Goal: Find specific page/section: Find specific page/section

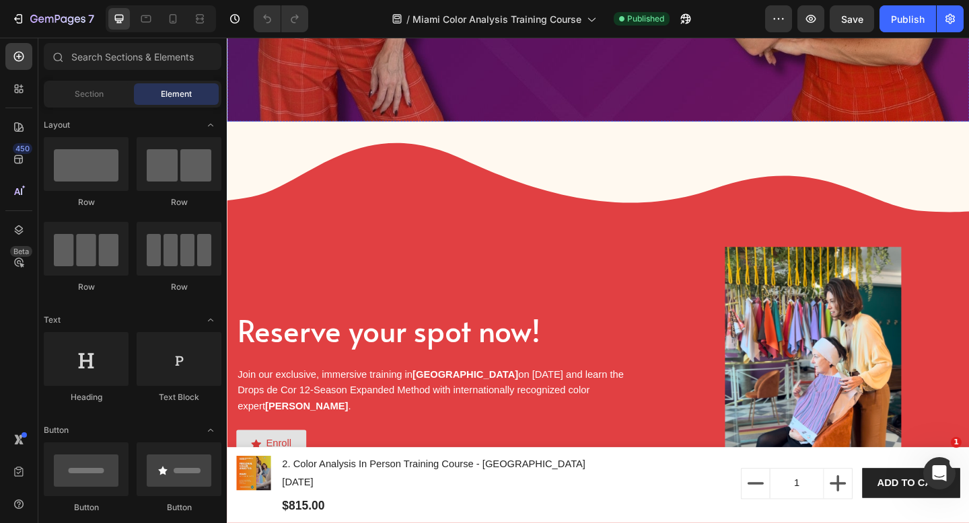
scroll to position [692, 0]
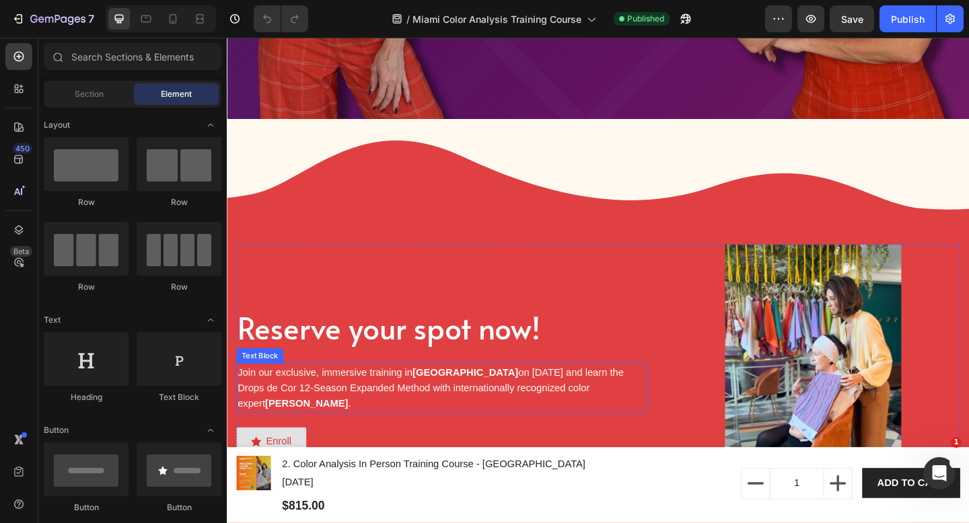
click at [451, 408] on strong "[GEOGRAPHIC_DATA]" at bounding box center [486, 401] width 115 height 11
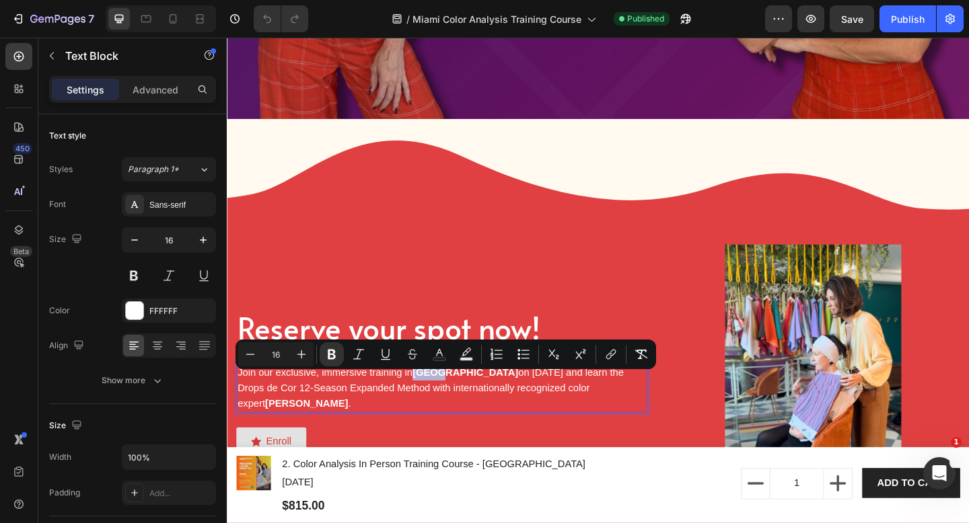
click at [434, 408] on strong "[GEOGRAPHIC_DATA]" at bounding box center [486, 401] width 115 height 11
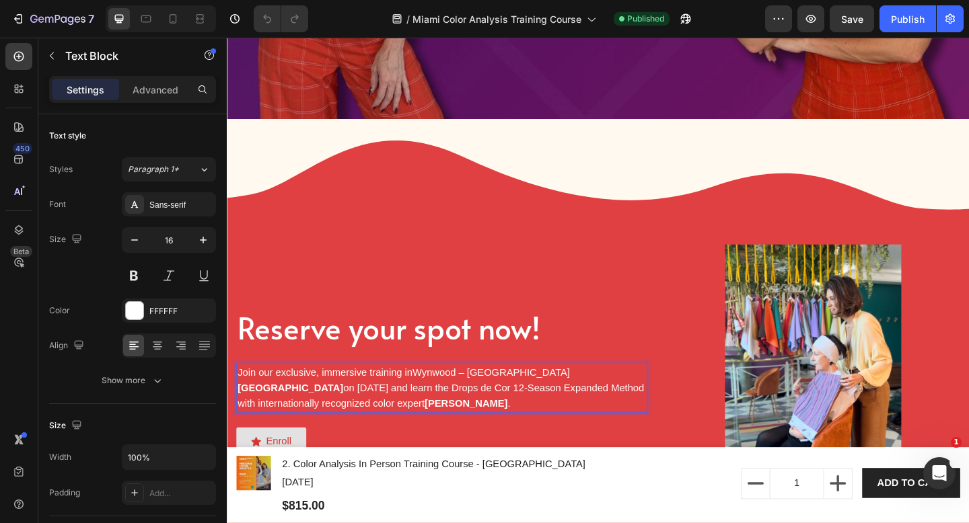
scroll to position [684, 0]
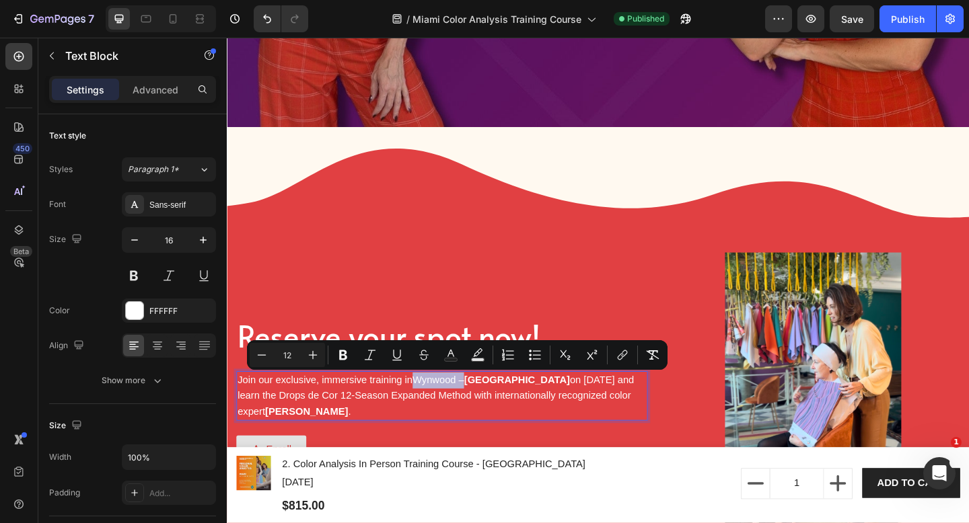
drag, startPoint x: 431, startPoint y: 410, endPoint x: 485, endPoint y: 414, distance: 54.0
click at [484, 414] on span "Wynwood –" at bounding box center [457, 410] width 56 height 11
click at [347, 355] on icon "Editor contextual toolbar" at bounding box center [342, 355] width 13 height 13
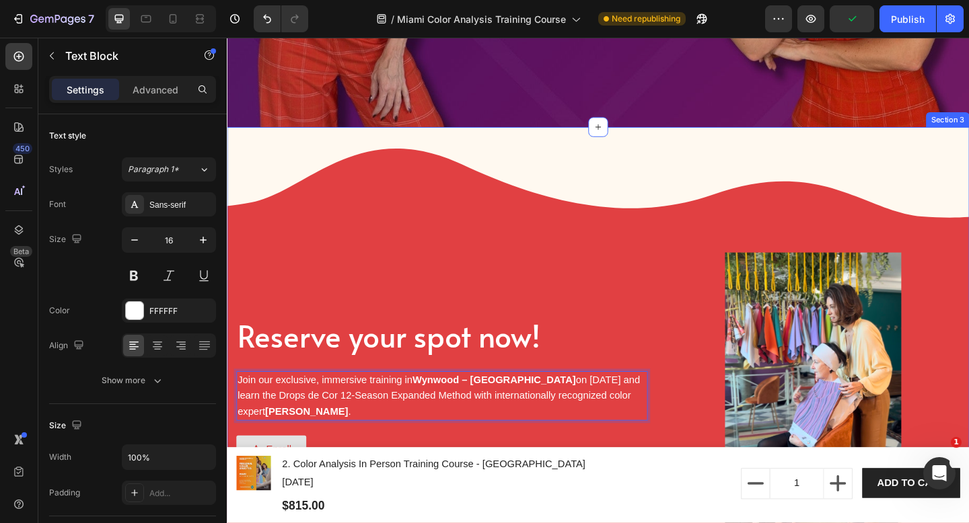
click at [793, 206] on div "Reserve your spot now! Heading Join our exclusive, immersive training in [GEOGR…" at bounding box center [630, 375] width 807 height 480
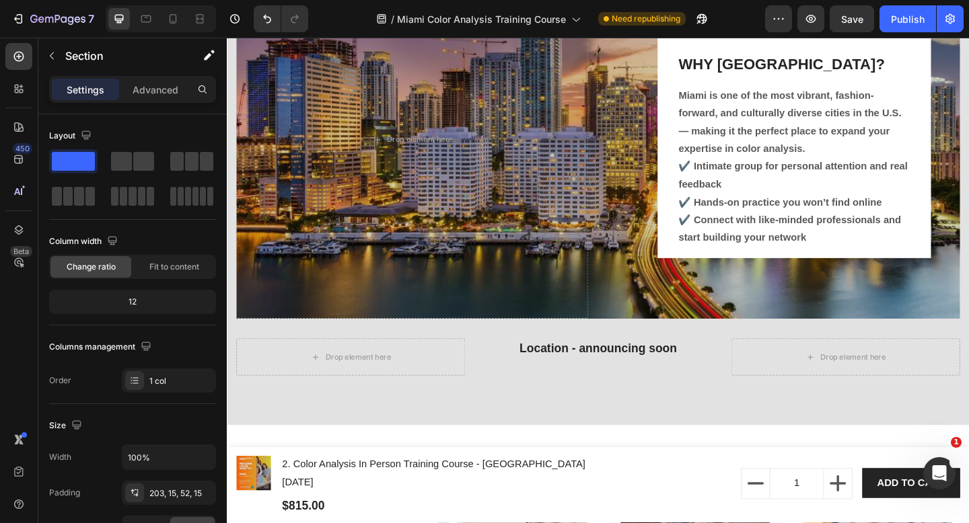
scroll to position [3724, 0]
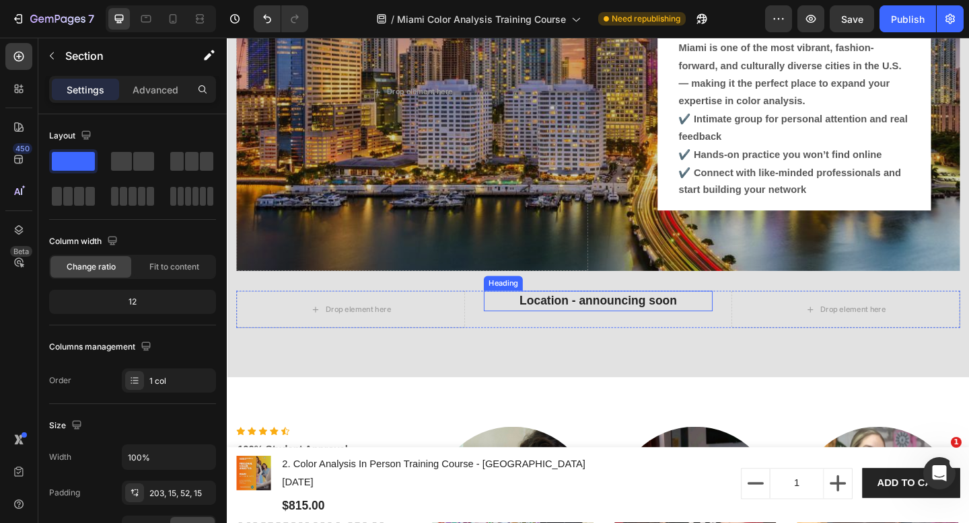
click at [692, 328] on h2 "Location - announcing soon" at bounding box center [630, 325] width 249 height 22
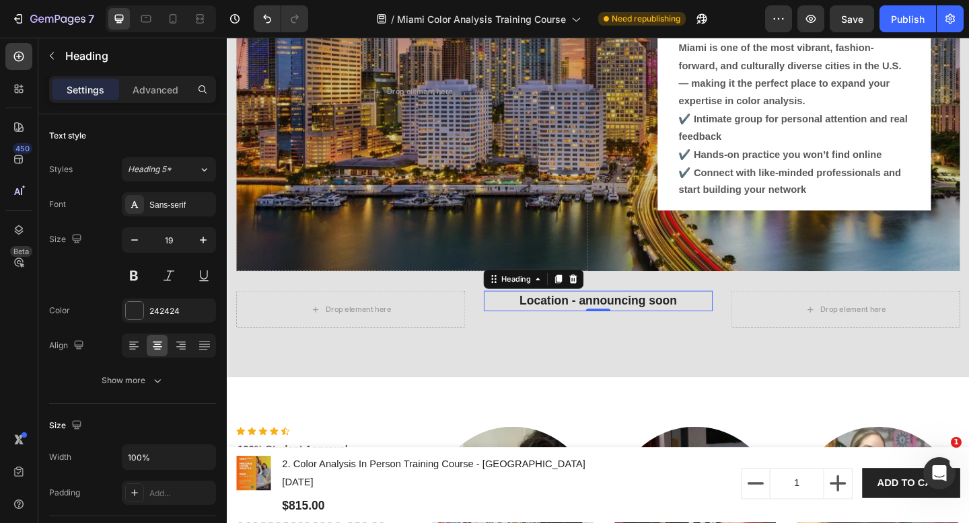
click at [631, 322] on h2 "Location - announcing soon" at bounding box center [630, 325] width 249 height 22
click at [631, 322] on p "Location - announcing soon" at bounding box center [630, 325] width 246 height 20
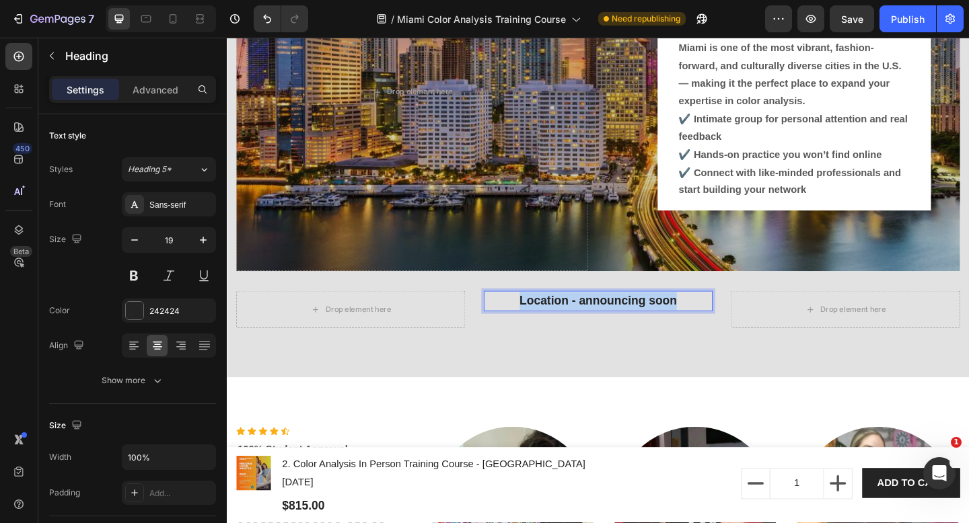
click at [631, 322] on p "Location - announcing soon" at bounding box center [630, 325] width 246 height 20
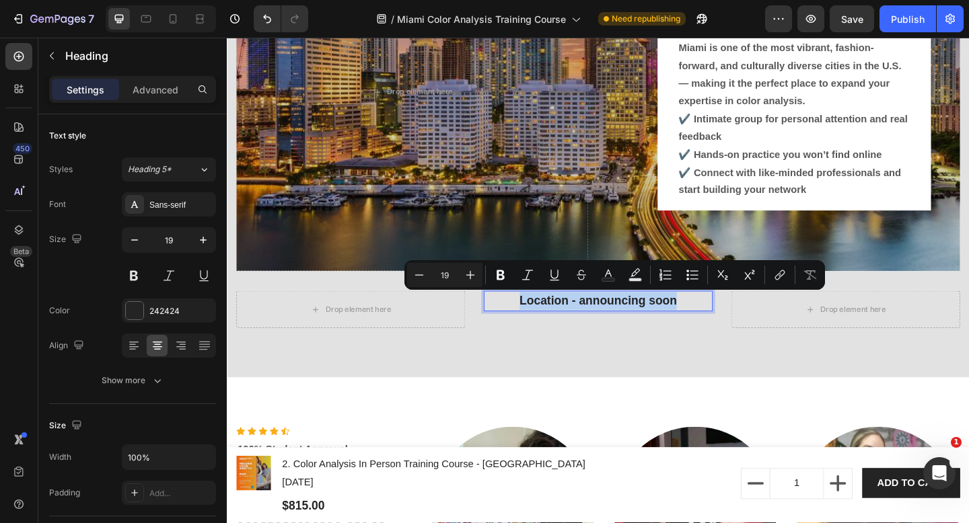
click at [631, 322] on p "Location - announcing soon" at bounding box center [630, 325] width 246 height 20
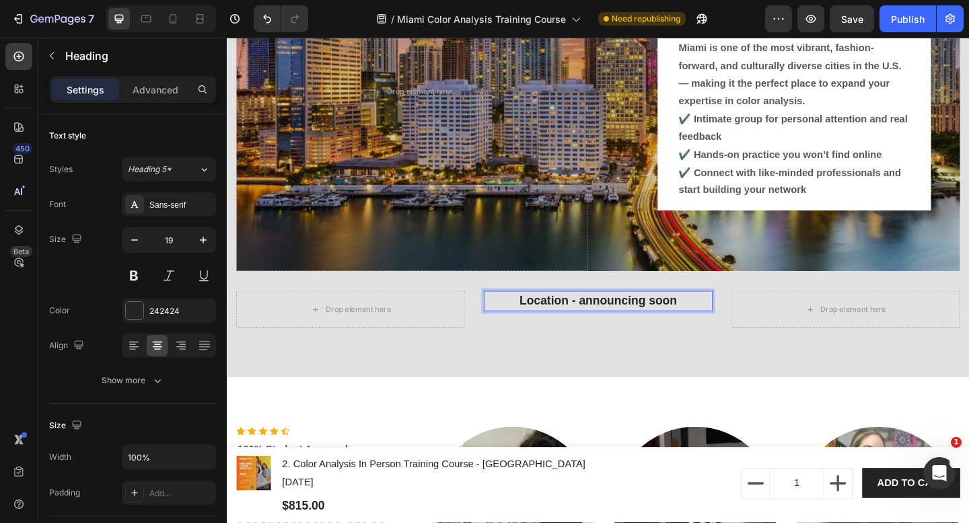
click at [611, 327] on p "Location - announcing soon" at bounding box center [630, 325] width 246 height 20
click at [706, 323] on p "Location - announcing soon" at bounding box center [630, 325] width 246 height 20
click at [724, 323] on p "Location - announcing soon" at bounding box center [630, 325] width 246 height 20
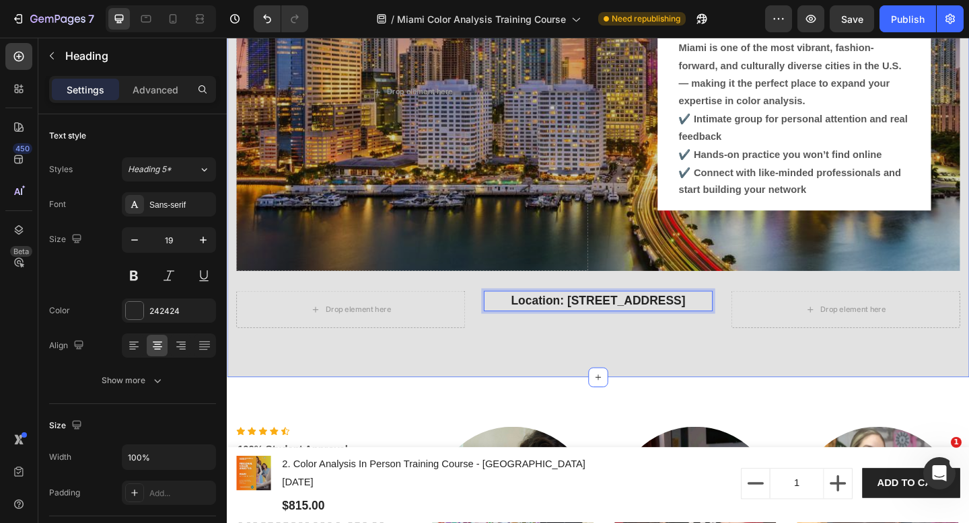
click at [707, 369] on div "Image Hero Banner WHY MIAMI? Heading Miami is one of the most vibrant, fashion-…" at bounding box center [630, 155] width 807 height 506
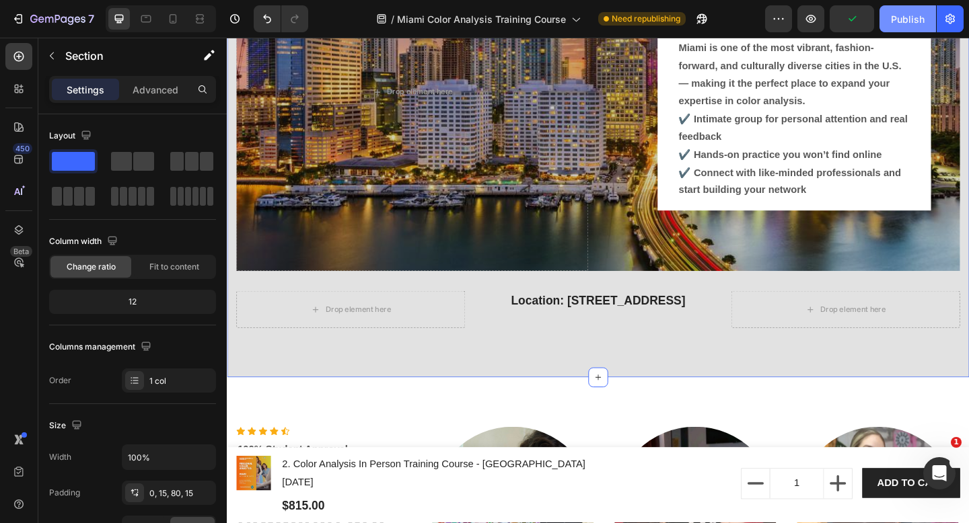
click at [910, 19] on div "Publish" at bounding box center [908, 19] width 34 height 14
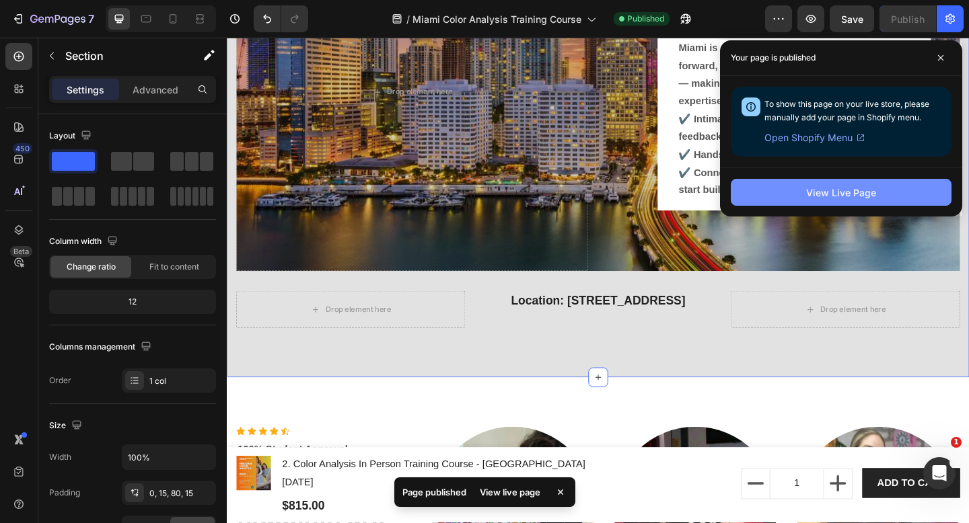
click at [809, 198] on div "View Live Page" at bounding box center [841, 193] width 70 height 14
